Goal: Transaction & Acquisition: Obtain resource

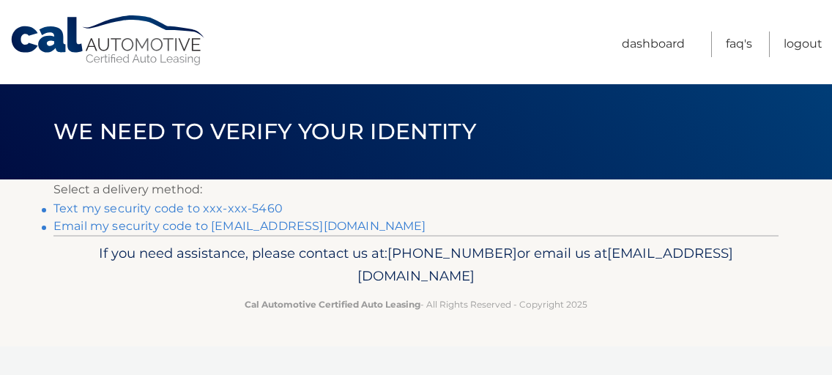
click at [144, 208] on link "Text my security code to xxx-xxx-5460" at bounding box center [167, 208] width 229 height 14
click at [226, 211] on link "Text my security code to xxx-xxx-5460" at bounding box center [167, 208] width 229 height 14
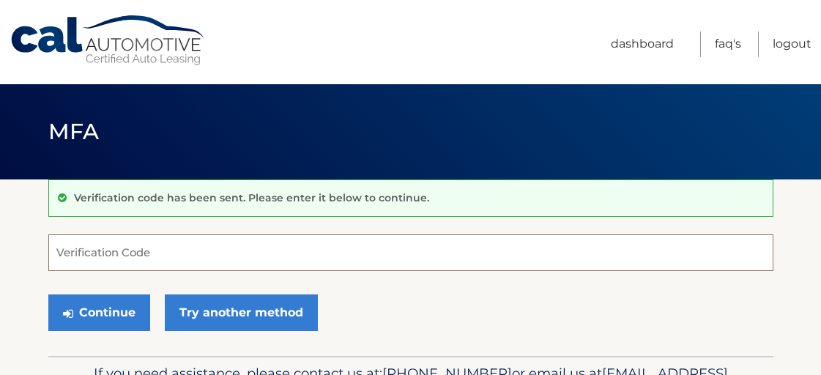
click at [140, 255] on input "Verification Code" at bounding box center [410, 252] width 725 height 37
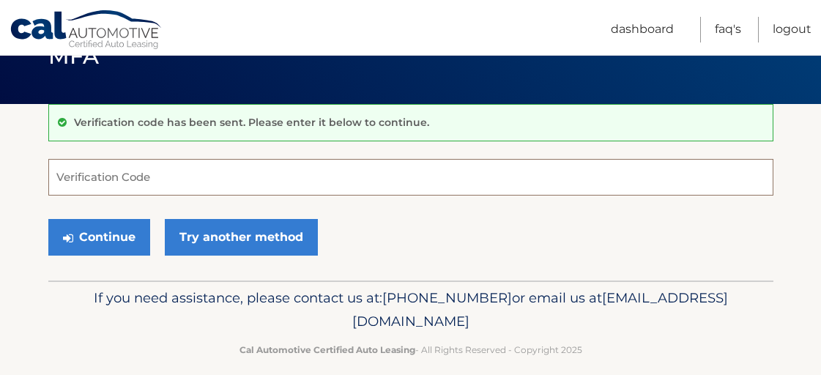
scroll to position [73, 0]
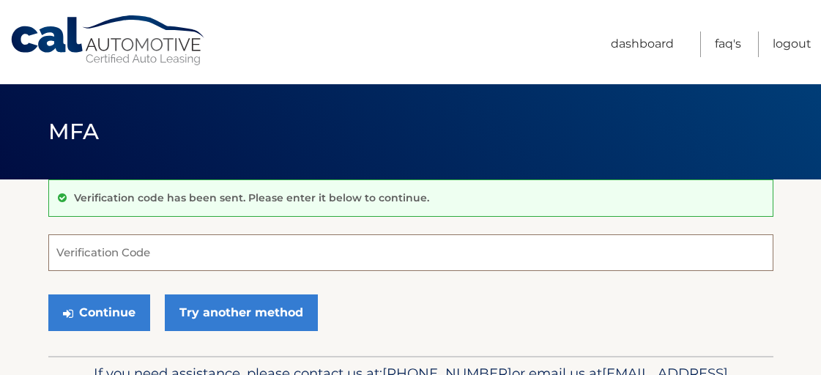
click at [227, 256] on input "Verification Code" at bounding box center [410, 252] width 725 height 37
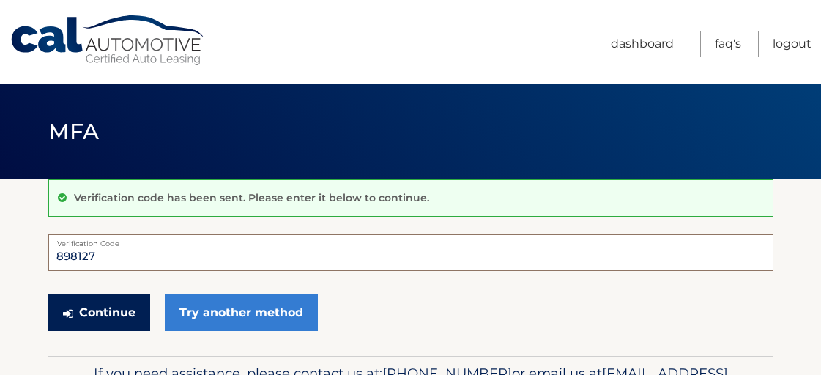
type input "898127"
click at [129, 311] on button "Continue" at bounding box center [99, 312] width 102 height 37
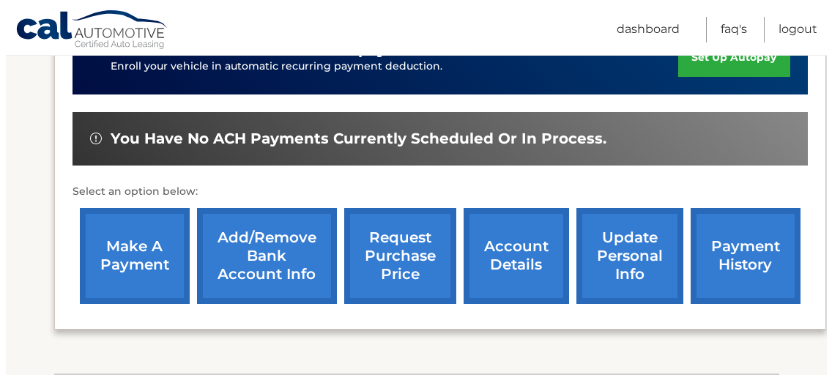
scroll to position [515, 0]
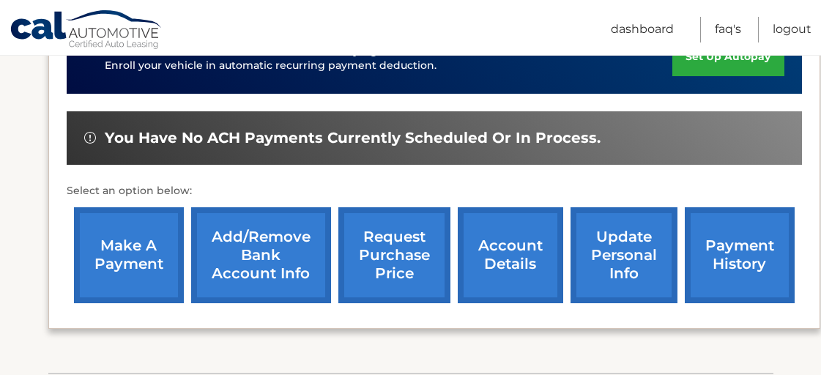
click at [412, 225] on link "request purchase price" at bounding box center [394, 255] width 112 height 96
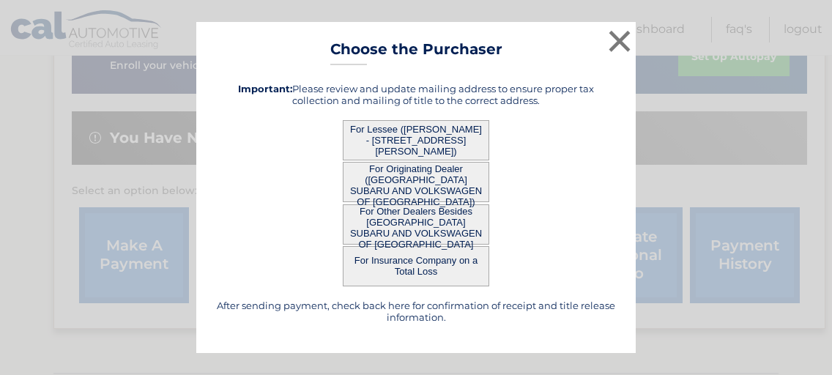
click at [448, 138] on button "For Lessee ([PERSON_NAME] - [STREET_ADDRESS][PERSON_NAME])" at bounding box center [416, 140] width 146 height 40
click at [428, 133] on button "For Lessee ([PERSON_NAME] - [STREET_ADDRESS][PERSON_NAME])" at bounding box center [416, 140] width 146 height 40
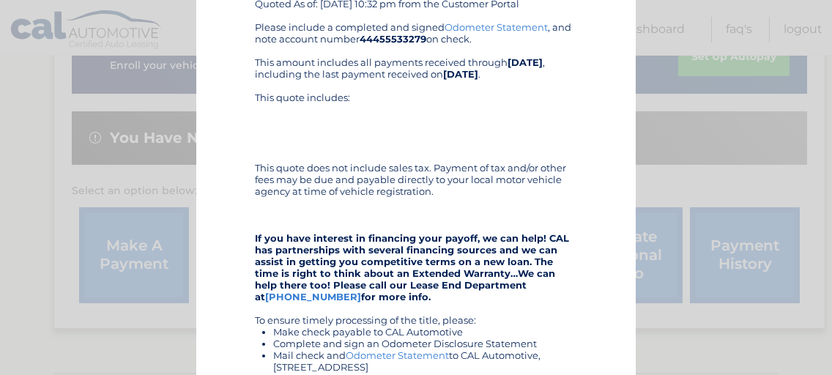
scroll to position [122, 0]
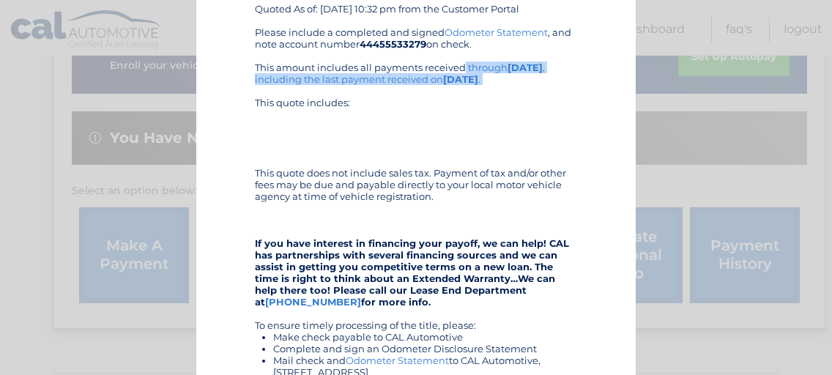
drag, startPoint x: 250, startPoint y: 68, endPoint x: 494, endPoint y: 88, distance: 244.7
click at [494, 88] on div "Please include a completed and signed Odometer Statement , and note account num…" at bounding box center [416, 272] width 322 height 492
copy div "This amount includes all payments received through 10/07/2025 , including the l…"
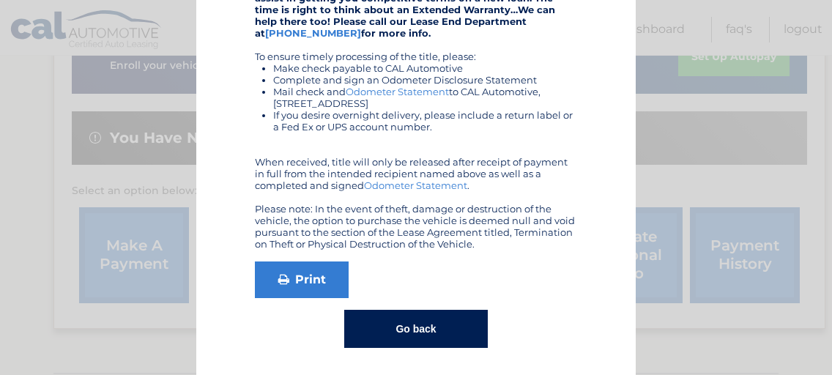
scroll to position [393, 0]
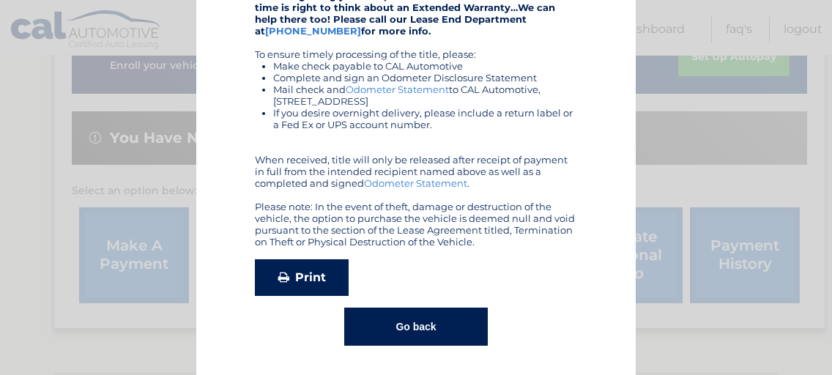
click at [308, 278] on link "Print" at bounding box center [302, 277] width 94 height 37
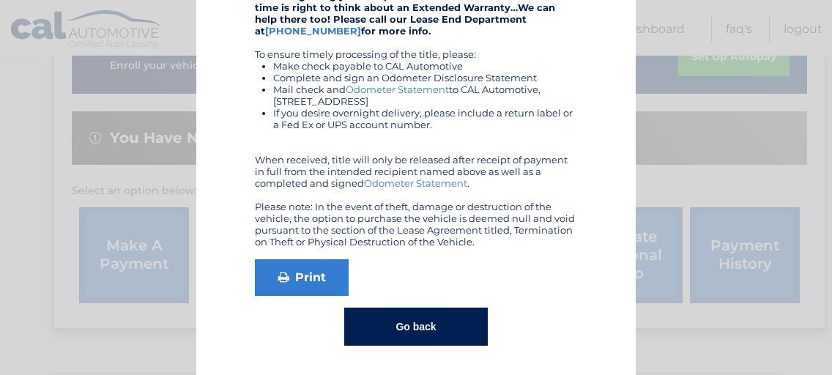
click at [239, 93] on div "This quote is only valid for HAROLD SCHIFFMAN Purchase Price: $29,992.28 , effe…" at bounding box center [416, 13] width 403 height 665
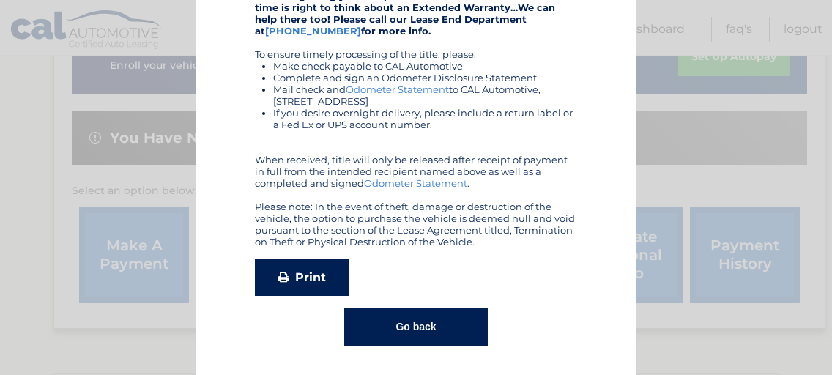
click at [291, 274] on link "Print" at bounding box center [302, 277] width 94 height 37
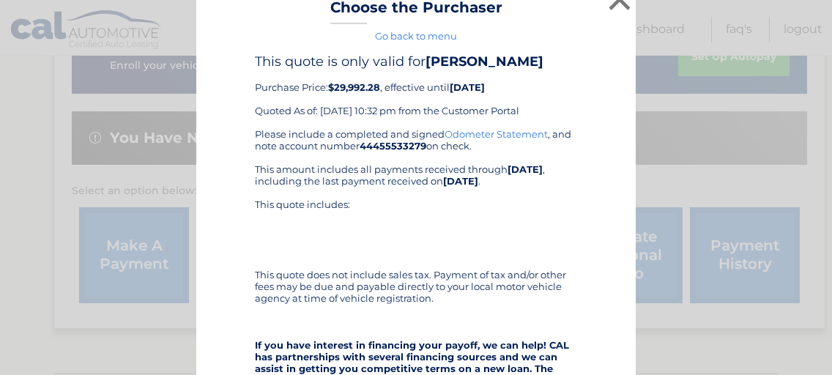
scroll to position [23, 0]
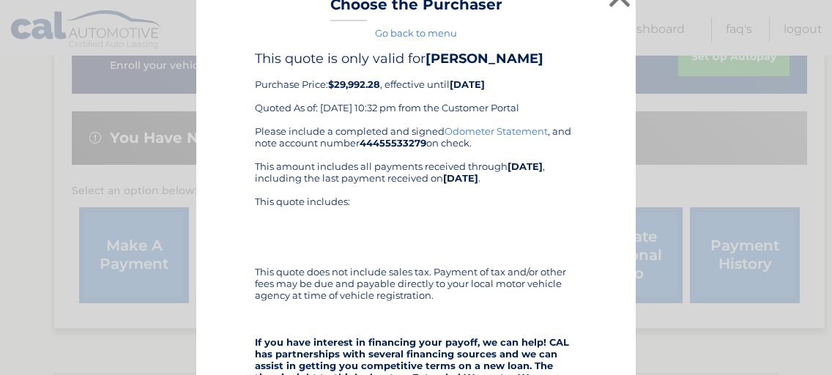
click at [379, 34] on link "Go back to menu" at bounding box center [416, 33] width 82 height 12
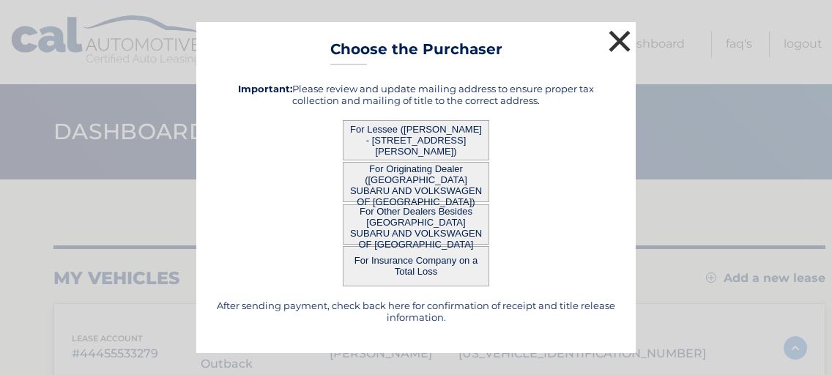
click at [614, 42] on button "×" at bounding box center [619, 40] width 29 height 29
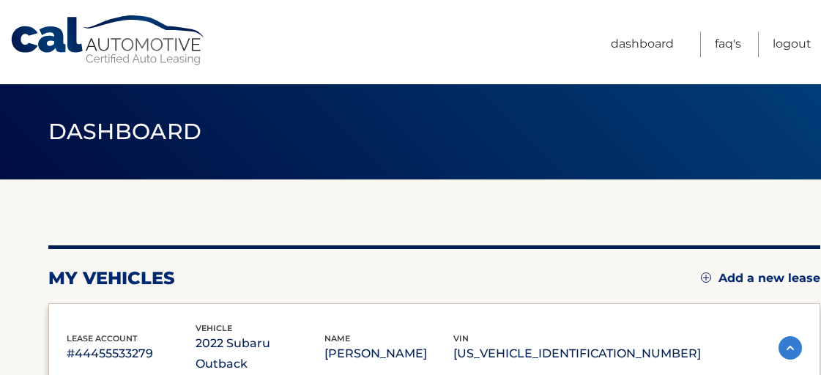
click at [547, 171] on header "Dashboard" at bounding box center [410, 131] width 725 height 95
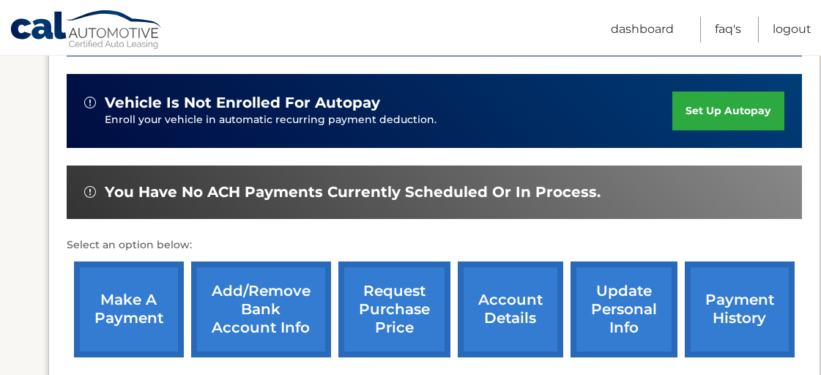
scroll to position [461, 0]
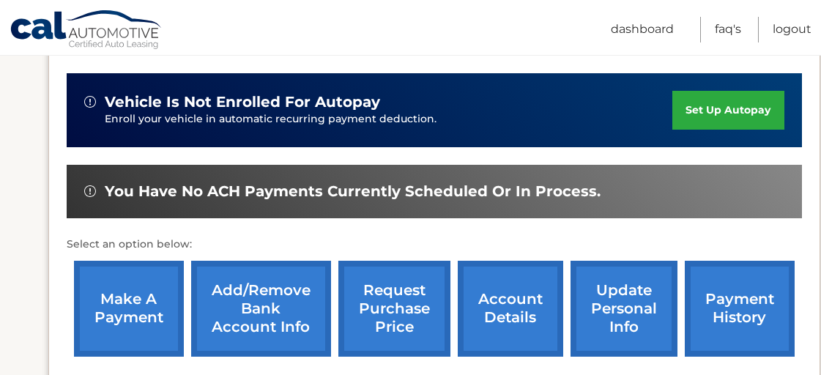
click at [701, 274] on link "payment history" at bounding box center [740, 309] width 110 height 96
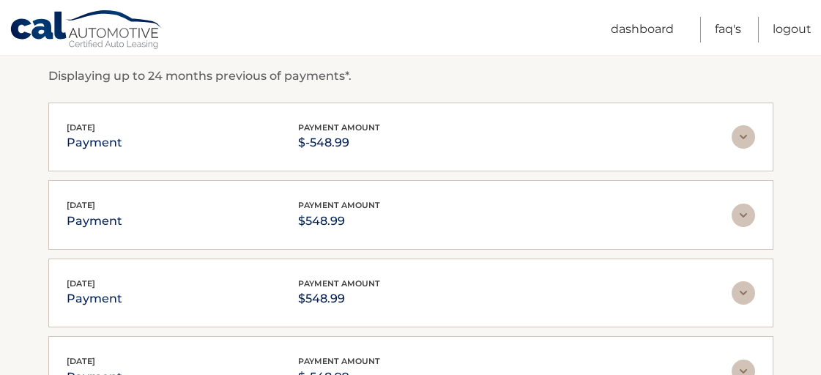
scroll to position [255, 0]
